Goal: Information Seeking & Learning: Learn about a topic

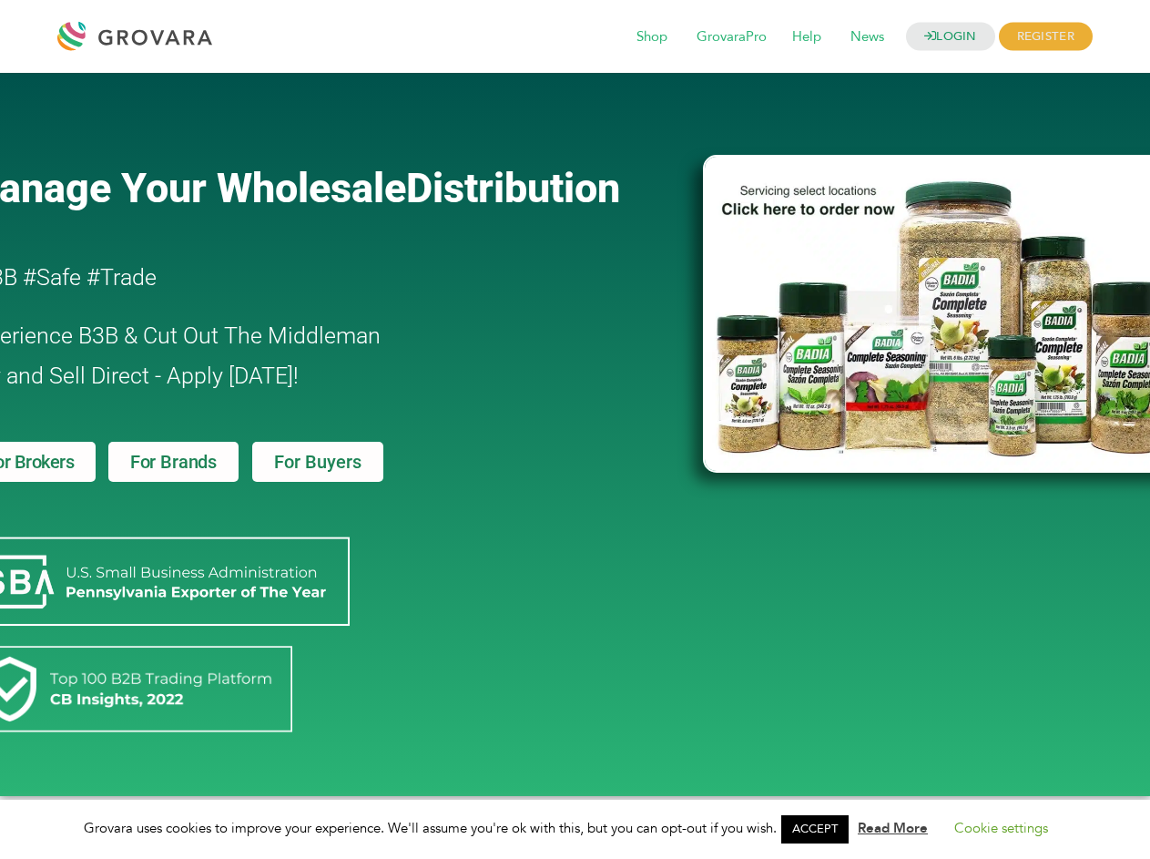
click at [820, 829] on link "ACCEPT" at bounding box center [814, 829] width 67 height 28
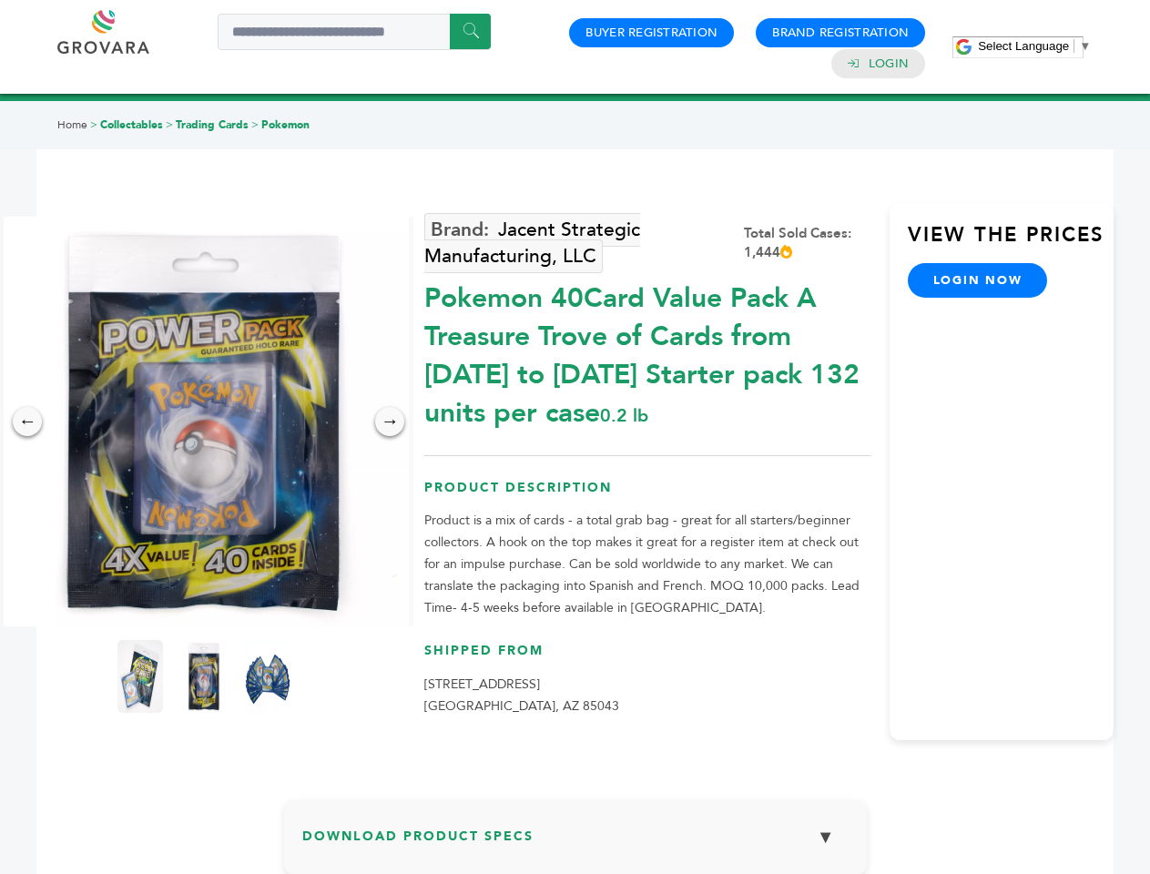
click at [1034, 46] on span "Select Language" at bounding box center [1023, 46] width 91 height 14
click at [204, 422] on img at bounding box center [204, 422] width 410 height 410
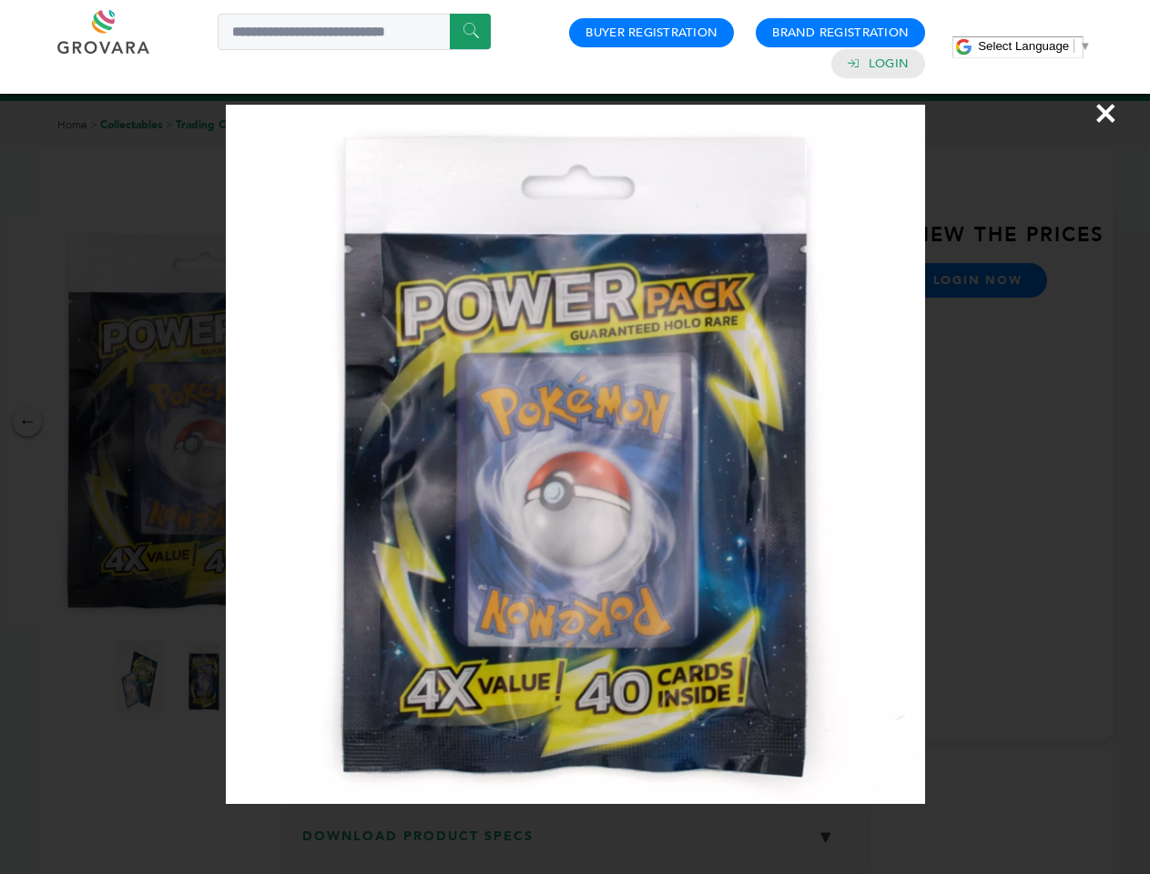
click at [27, 422] on div "×" at bounding box center [575, 437] width 1150 height 874
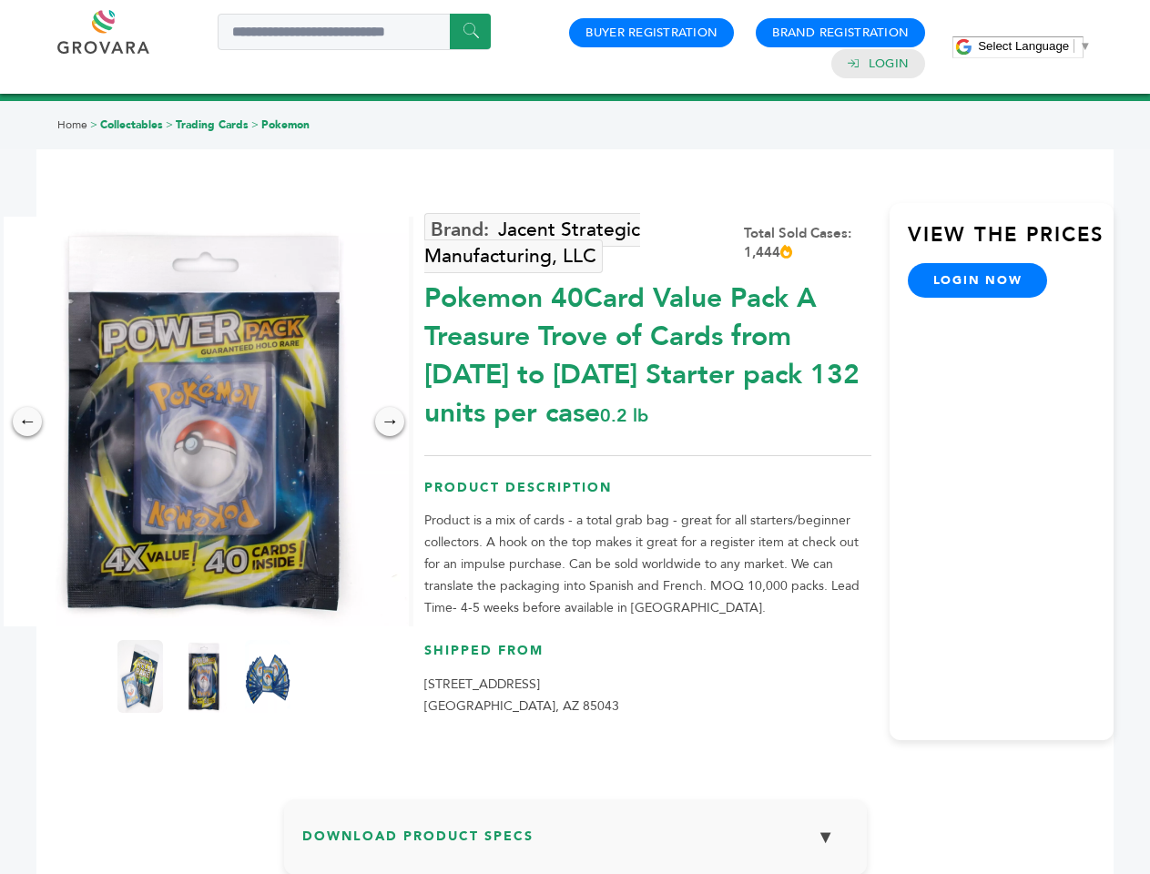
click at [390, 422] on div "→" at bounding box center [389, 421] width 29 height 29
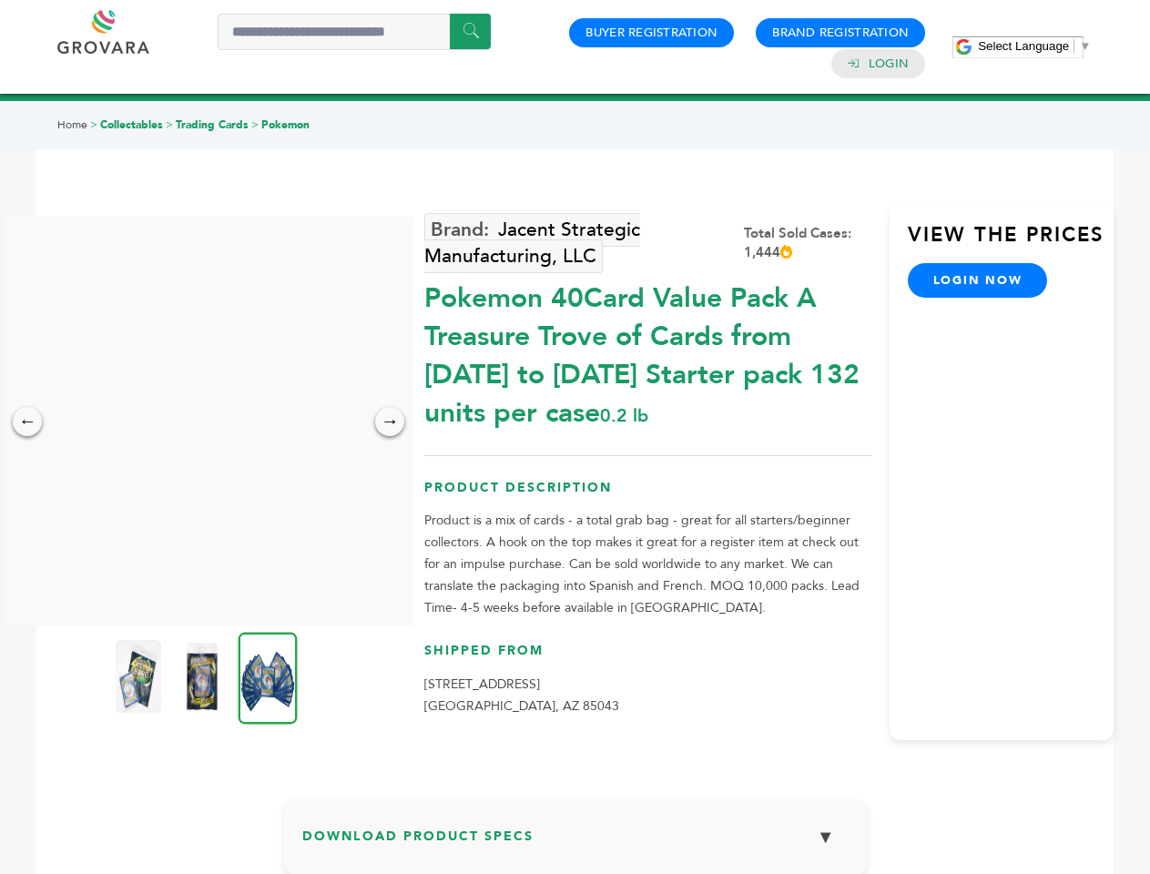
click at [140, 677] on img at bounding box center [139, 676] width 46 height 73
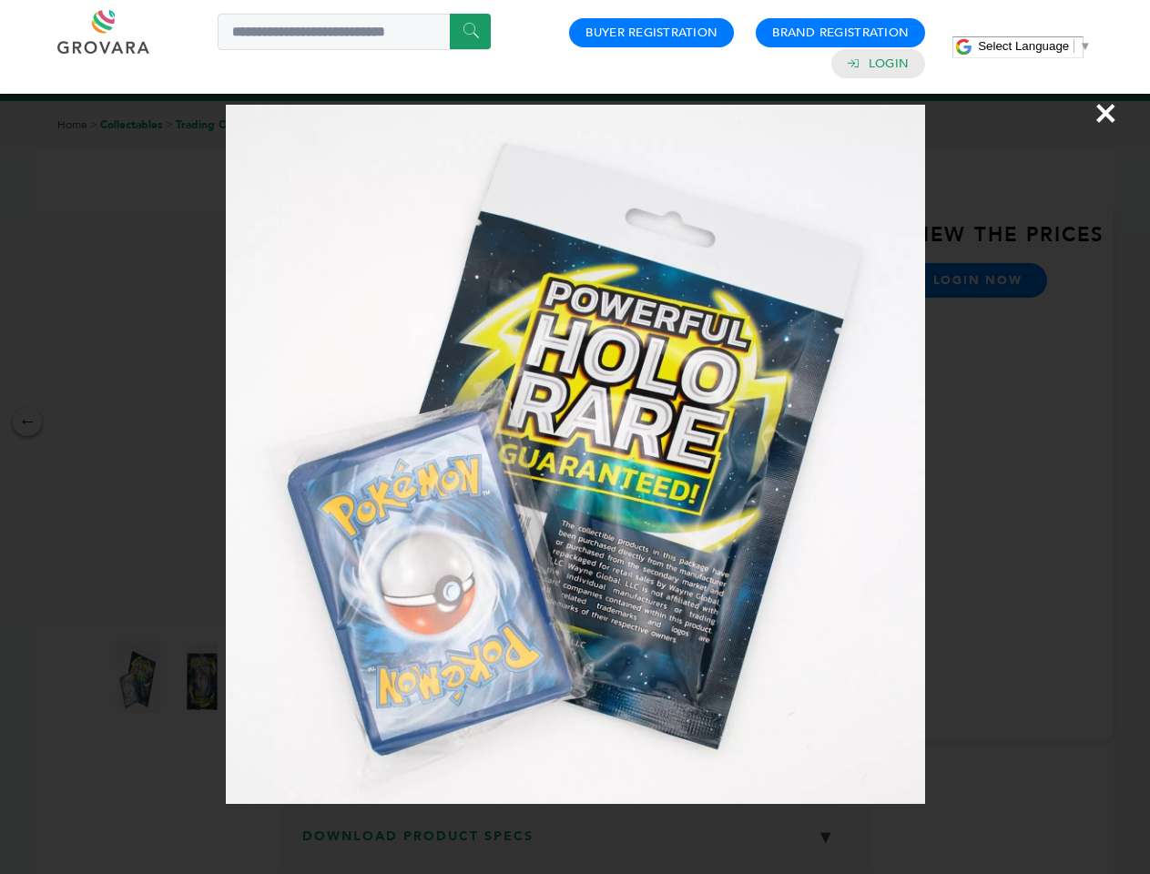
click at [204, 677] on div "×" at bounding box center [575, 437] width 1150 height 874
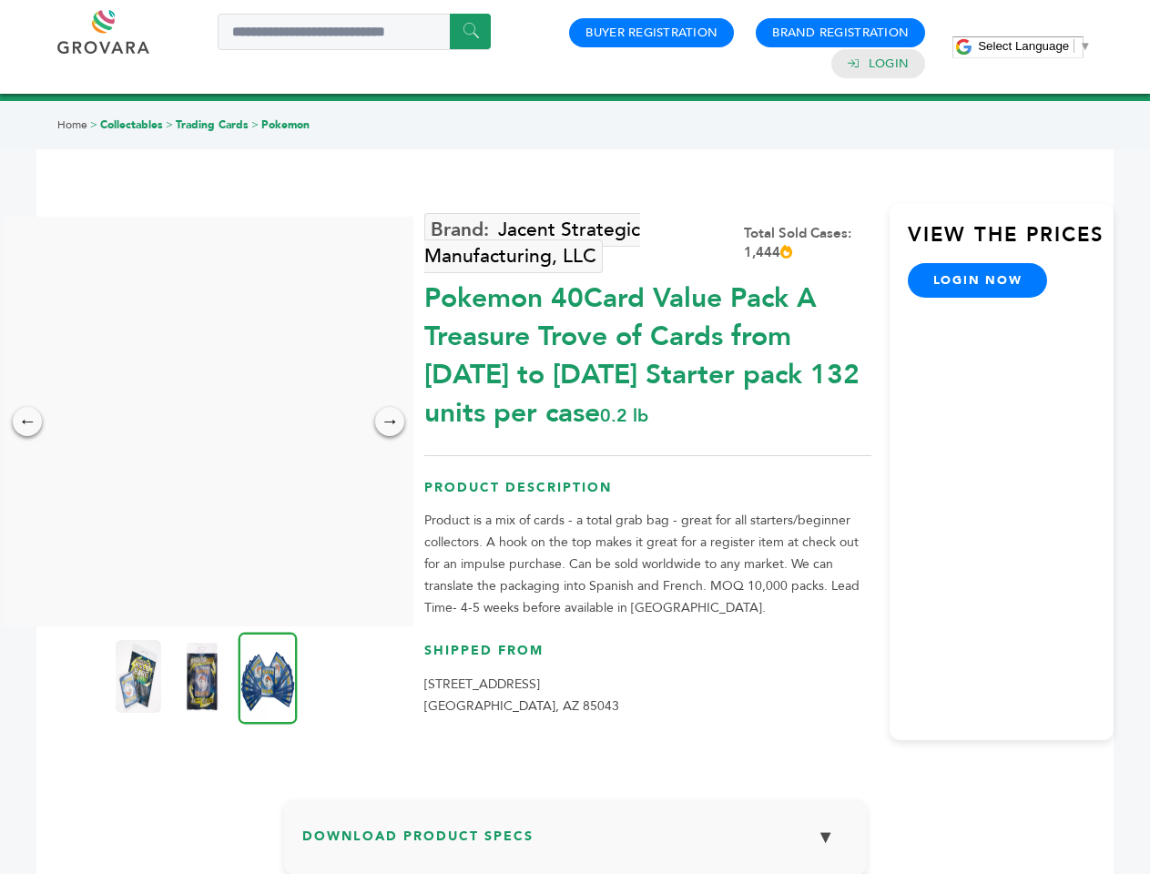
click at [268, 677] on img at bounding box center [268, 678] width 59 height 92
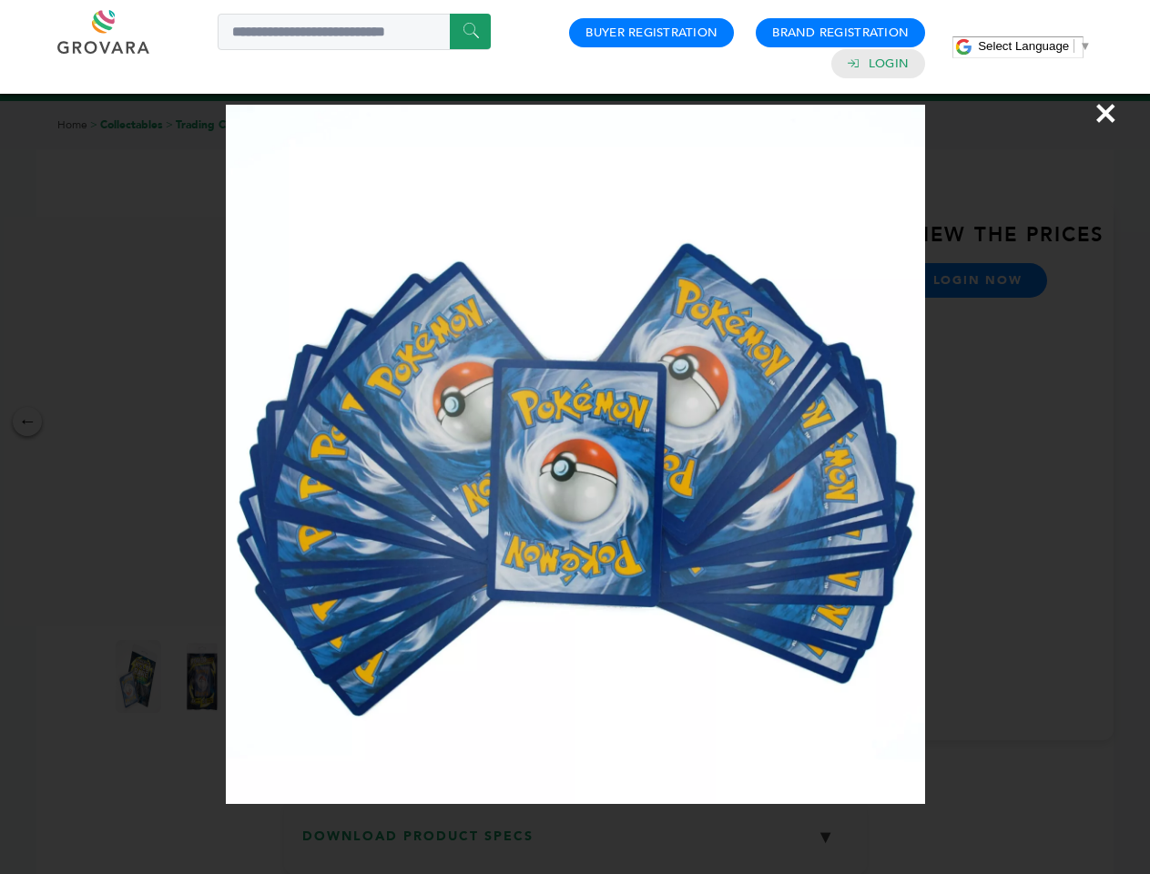
click at [575, 844] on div "×" at bounding box center [575, 437] width 1150 height 874
